Goal: Information Seeking & Learning: Learn about a topic

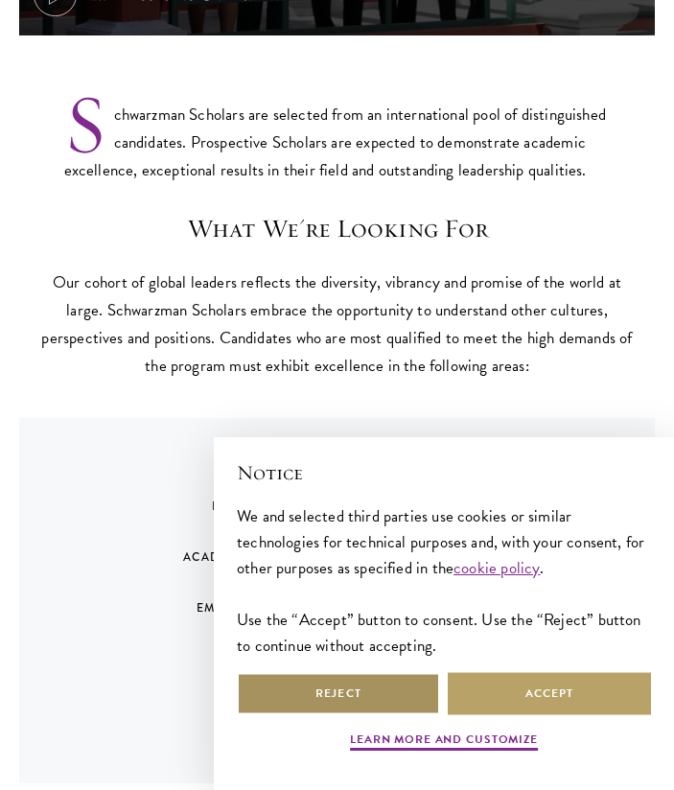
click at [376, 684] on button "Reject" at bounding box center [338, 693] width 203 height 43
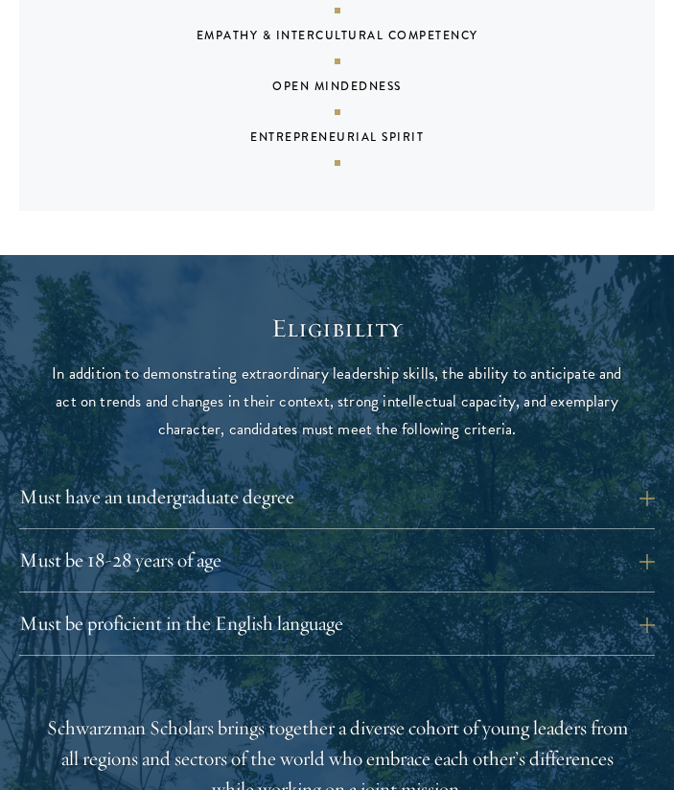
scroll to position [1711, 0]
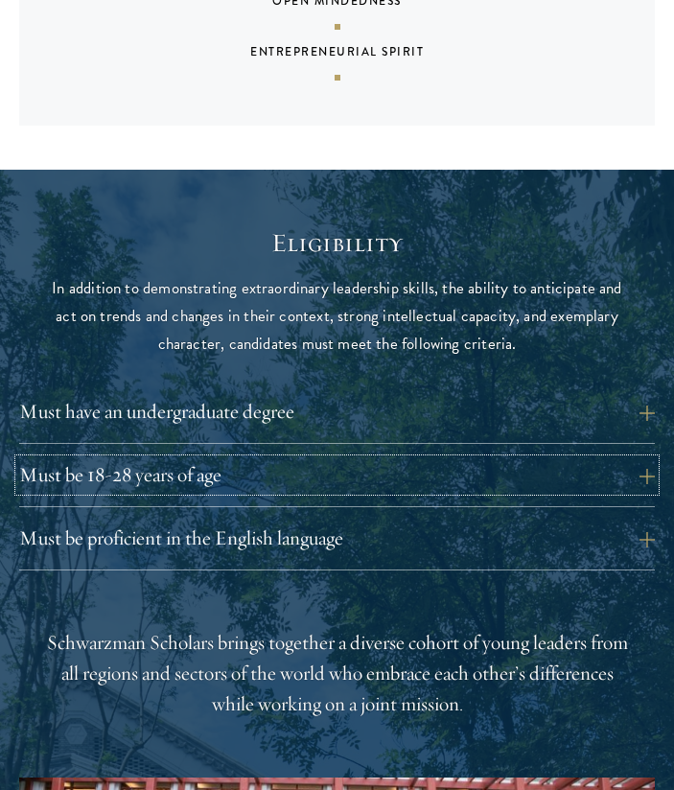
click at [456, 459] on button "Must be 18-28 years of age" at bounding box center [336, 475] width 635 height 32
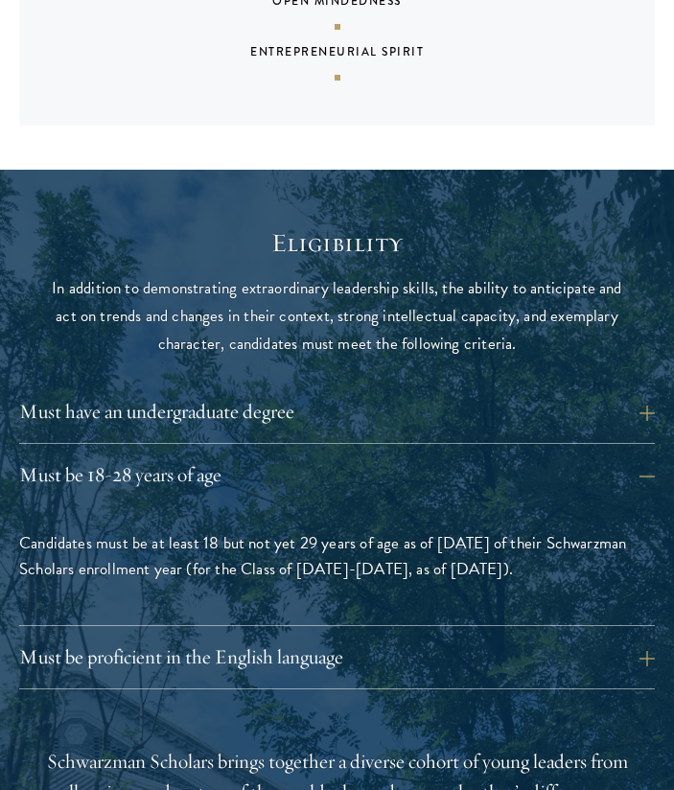
click at [516, 645] on div "Must be proficient in the English language Applicants must demonstrate strong E…" at bounding box center [336, 665] width 635 height 48
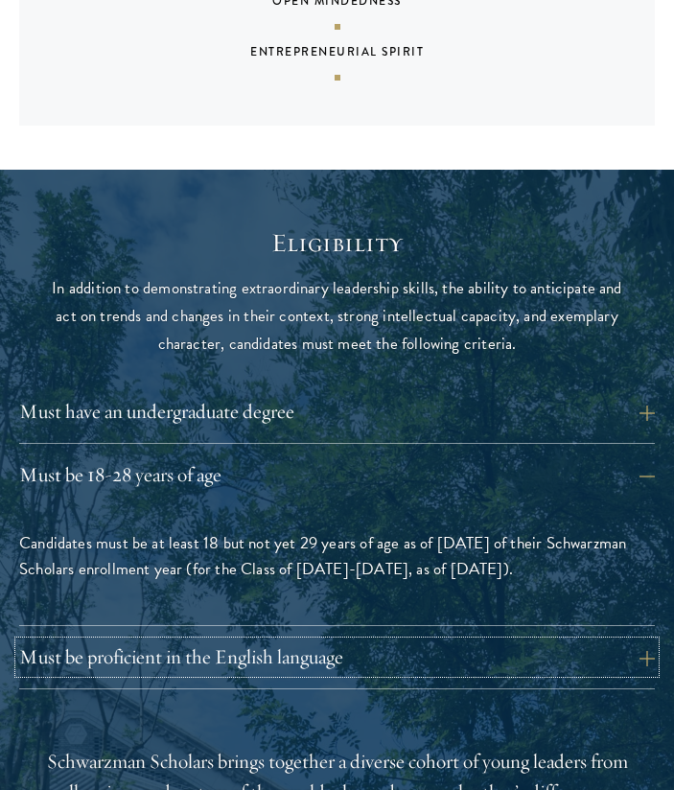
click at [512, 641] on button "Must be proficient in the English language" at bounding box center [336, 657] width 635 height 32
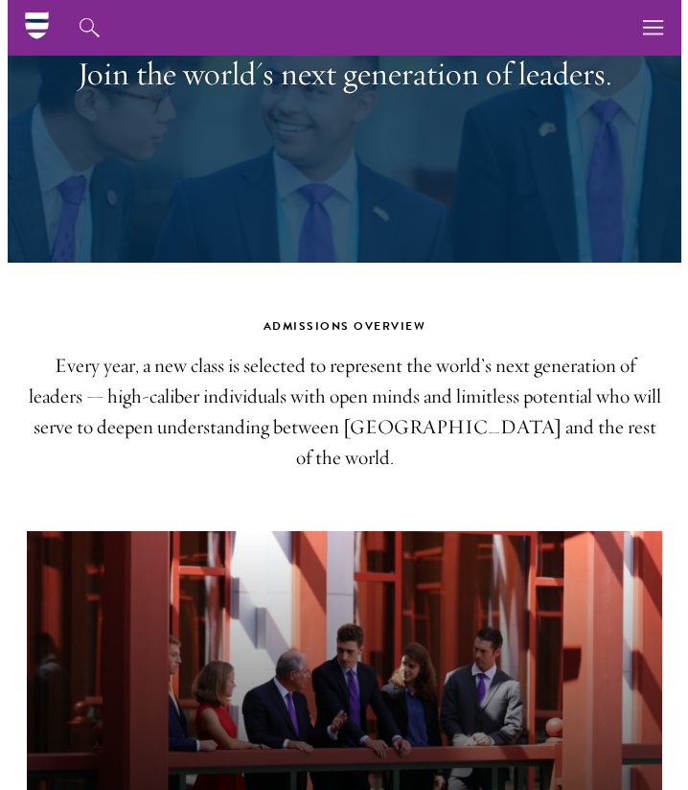
scroll to position [0, 0]
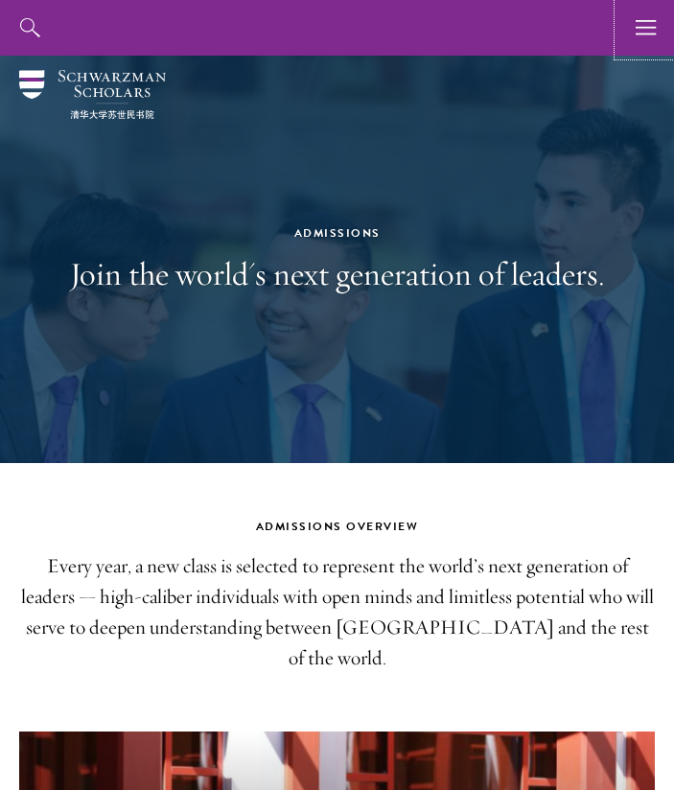
click at [634, 31] on button "button" at bounding box center [646, 28] width 56 height 56
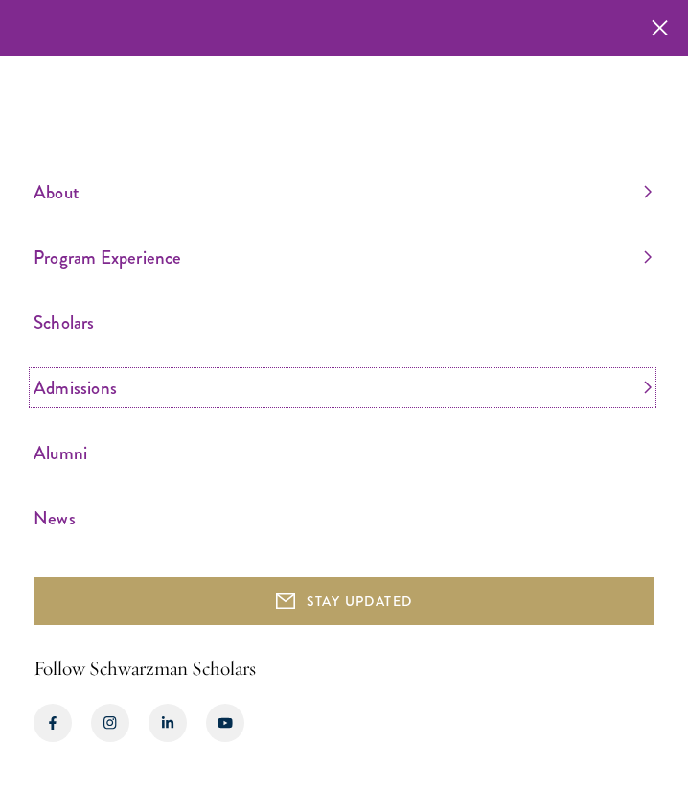
click at [134, 390] on link "Admissions" at bounding box center [343, 388] width 618 height 32
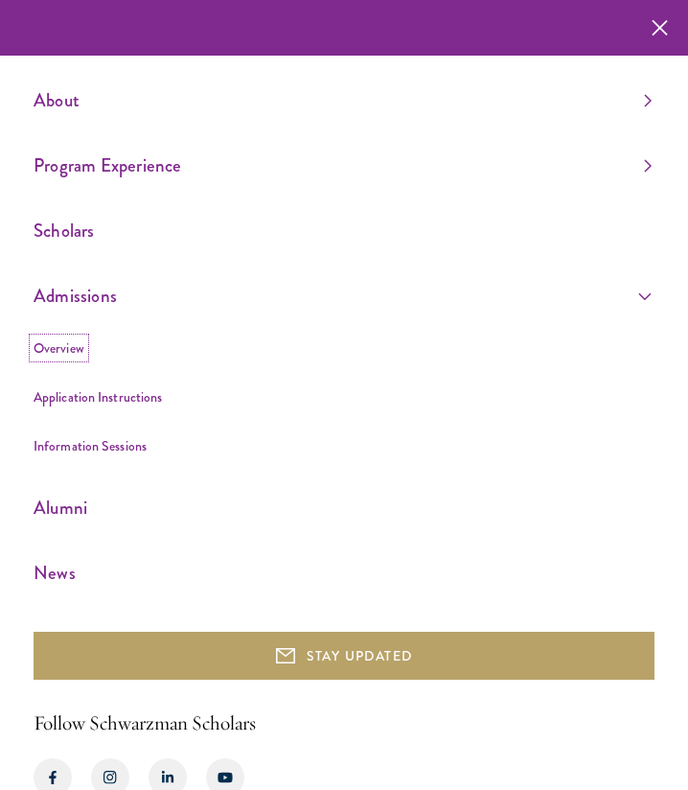
click at [60, 350] on link "Overview" at bounding box center [59, 347] width 51 height 19
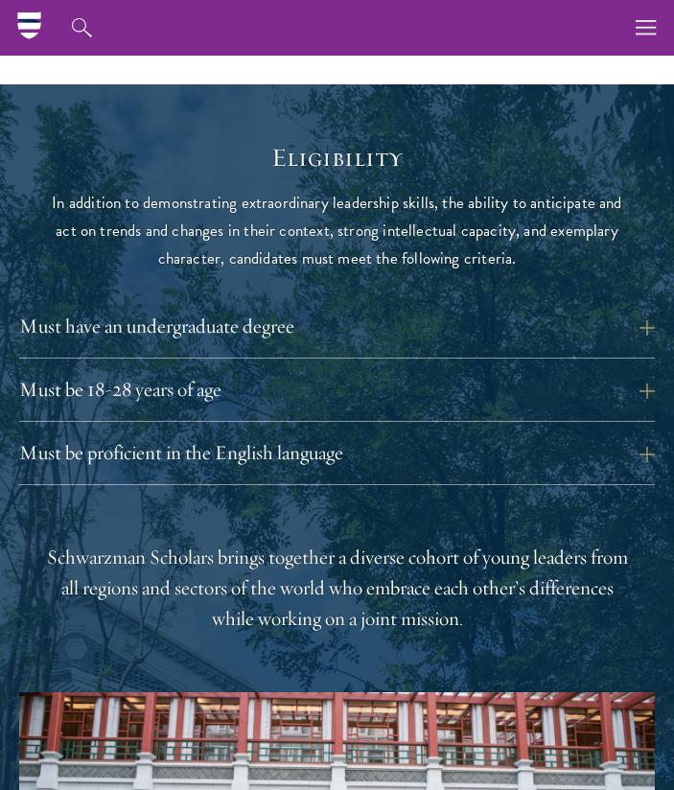
scroll to position [1802, 0]
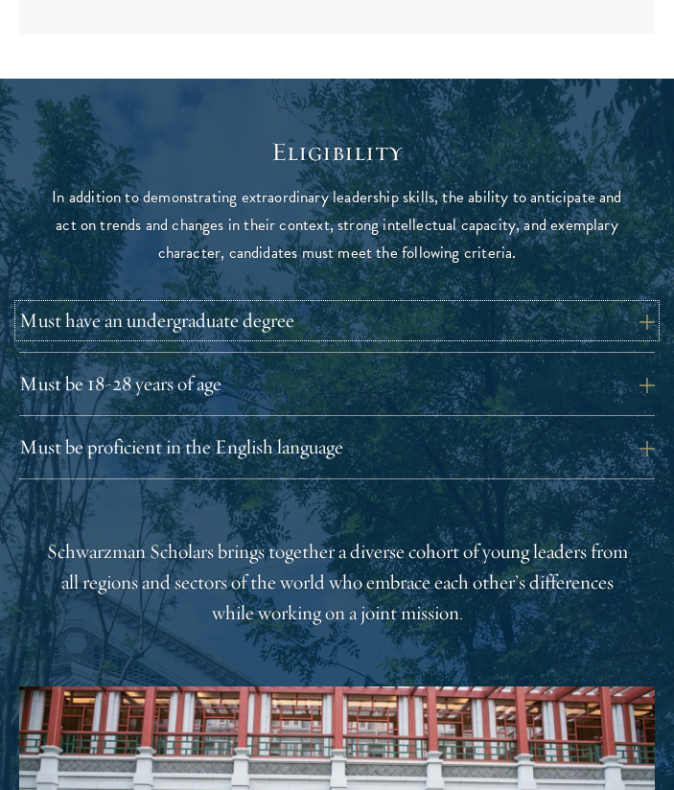
click at [311, 305] on button "Must have an undergraduate degree" at bounding box center [336, 321] width 635 height 32
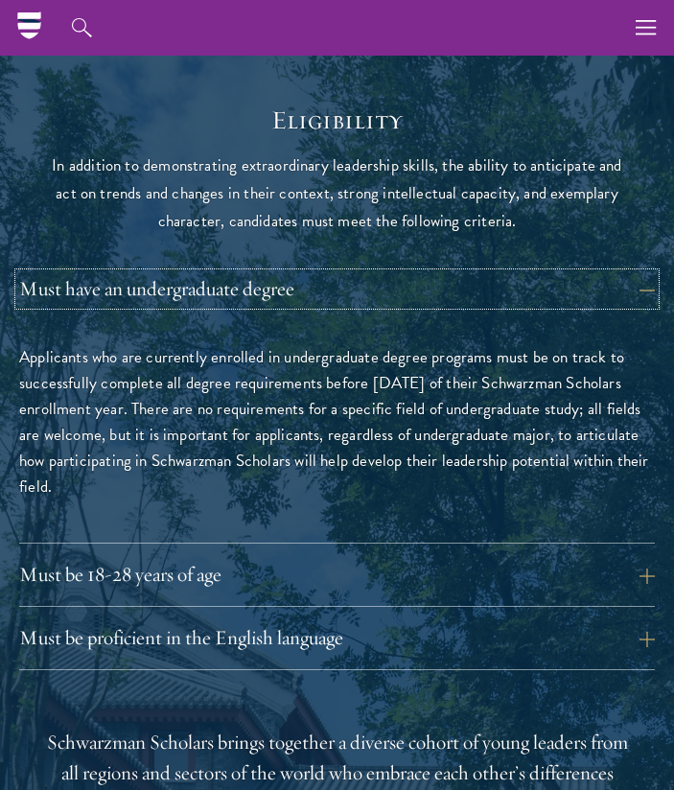
scroll to position [1858, 0]
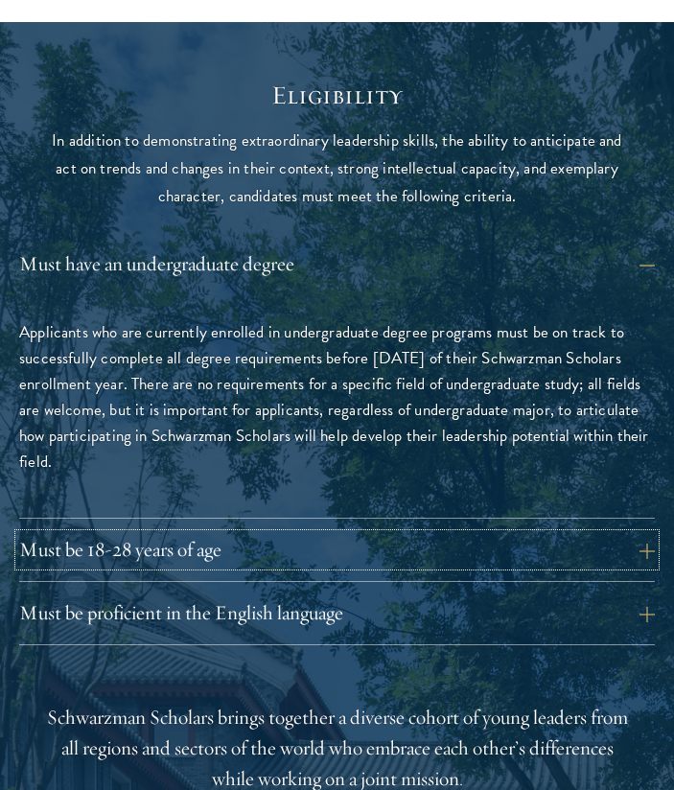
click at [261, 534] on button "Must be 18-28 years of age" at bounding box center [336, 550] width 635 height 32
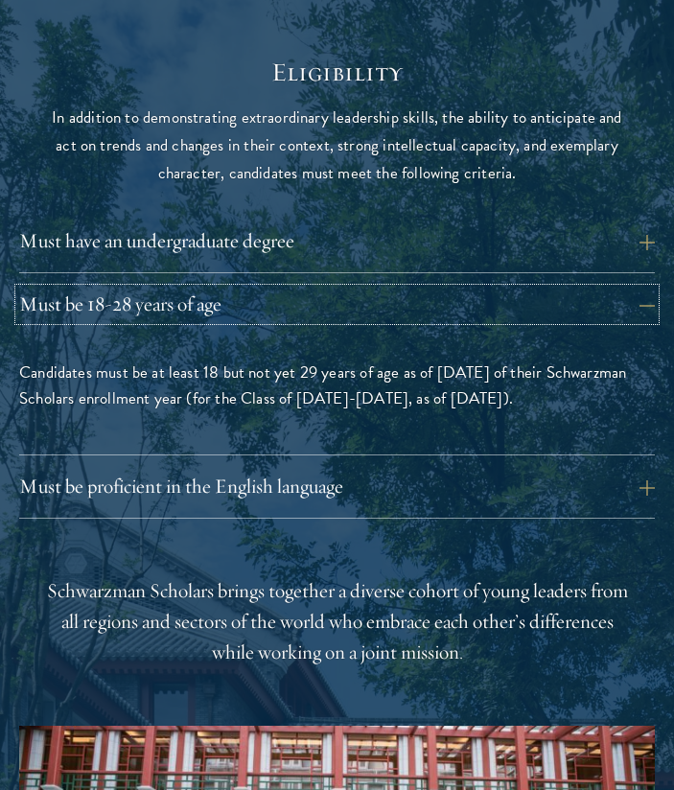
scroll to position [1888, 0]
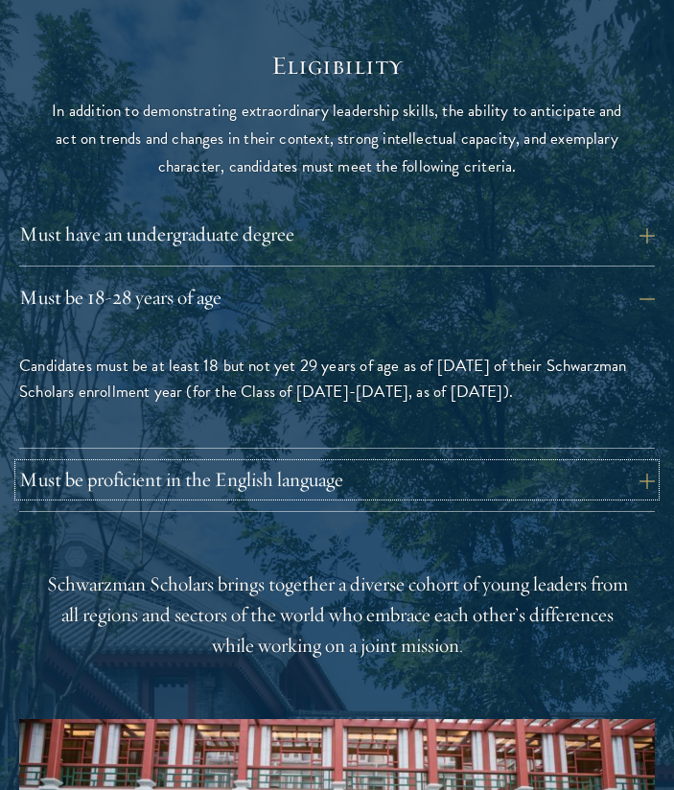
click at [442, 464] on button "Must be proficient in the English language" at bounding box center [336, 480] width 635 height 32
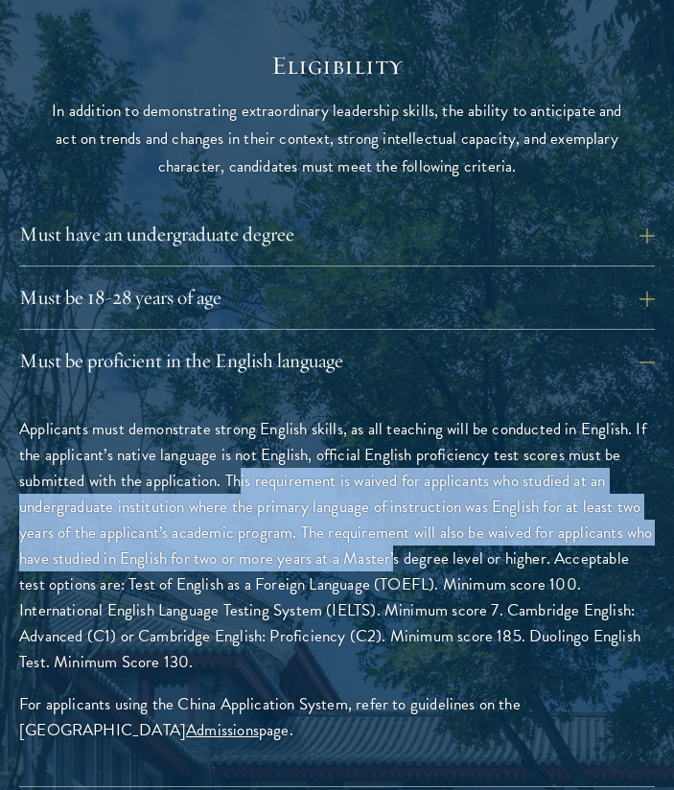
drag, startPoint x: 237, startPoint y: 441, endPoint x: 392, endPoint y: 529, distance: 178.6
click at [392, 529] on p "Applicants must demonstrate strong English skills, as all teaching will be cond…" at bounding box center [336, 545] width 635 height 259
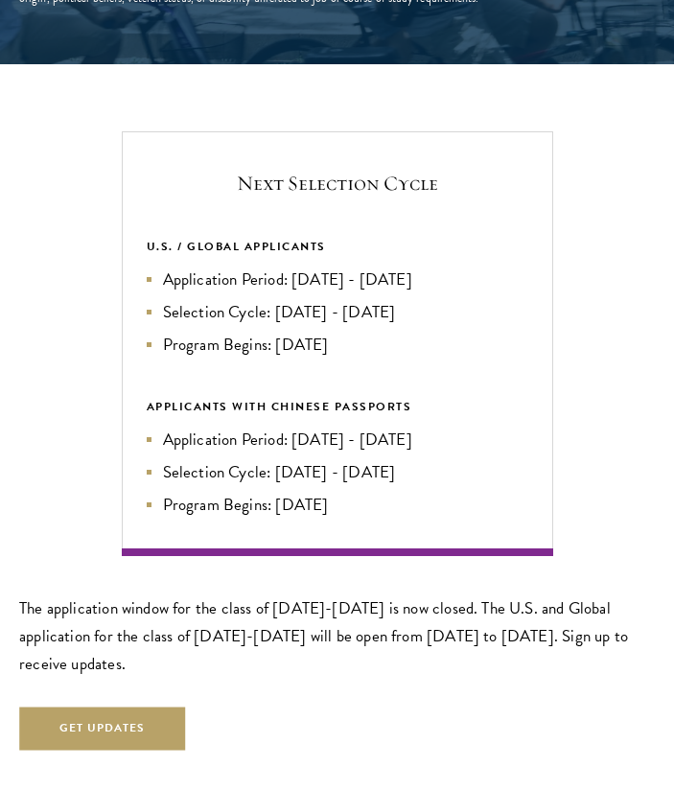
scroll to position [3236, 0]
